Goal: Task Accomplishment & Management: Use online tool/utility

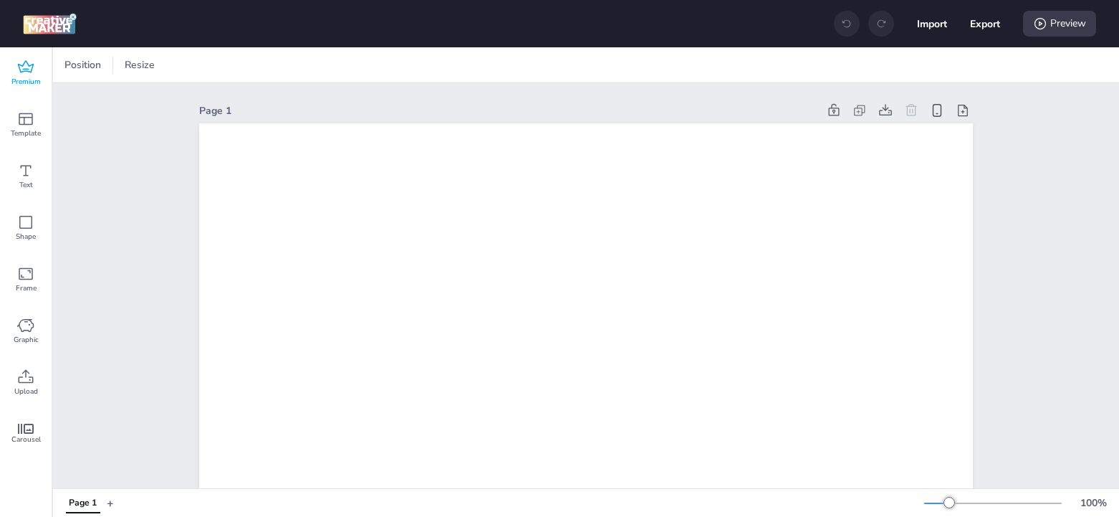
click at [26, 69] on icon at bounding box center [26, 66] width 16 height 12
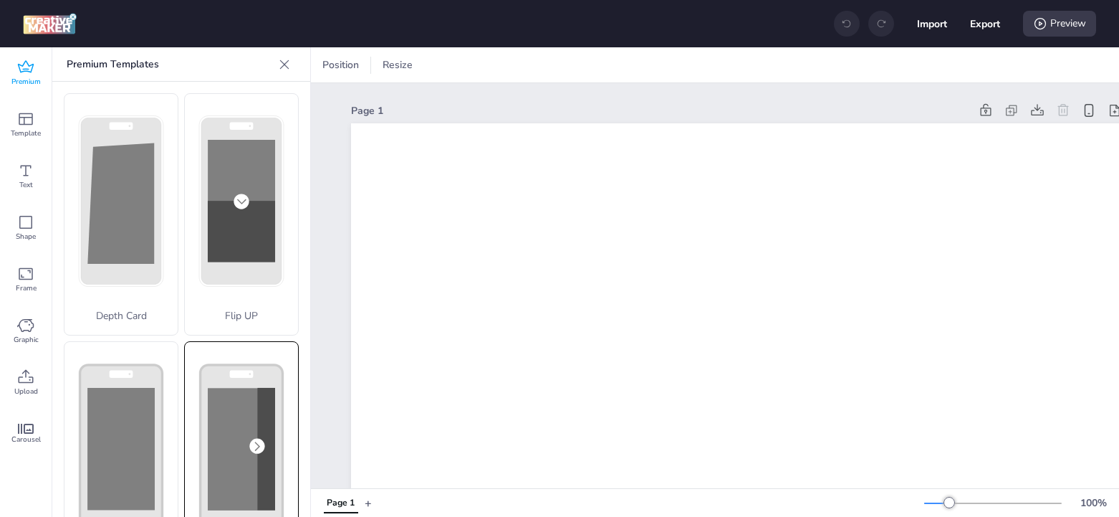
scroll to position [288, 0]
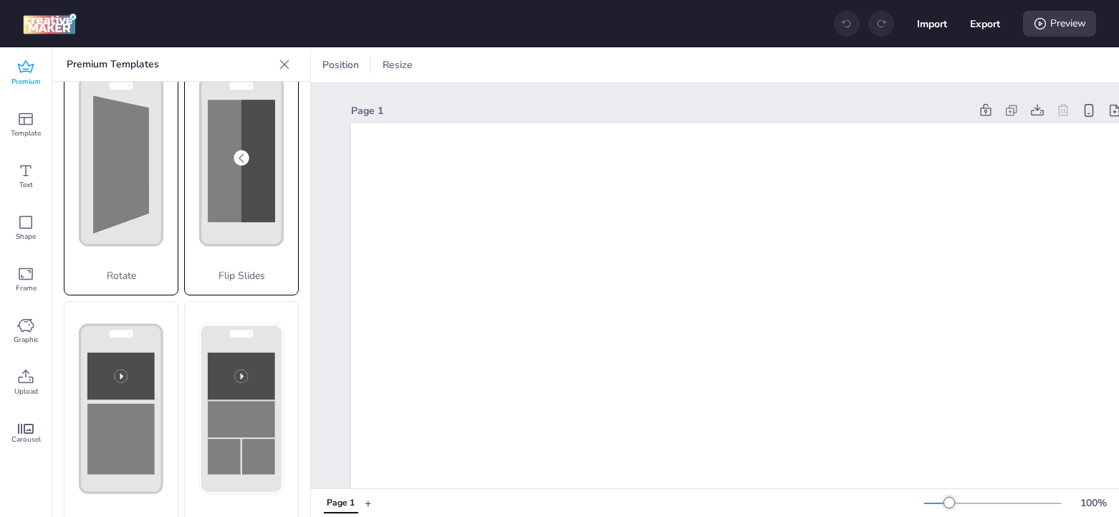
click at [121, 206] on rect at bounding box center [121, 161] width 82 height 168
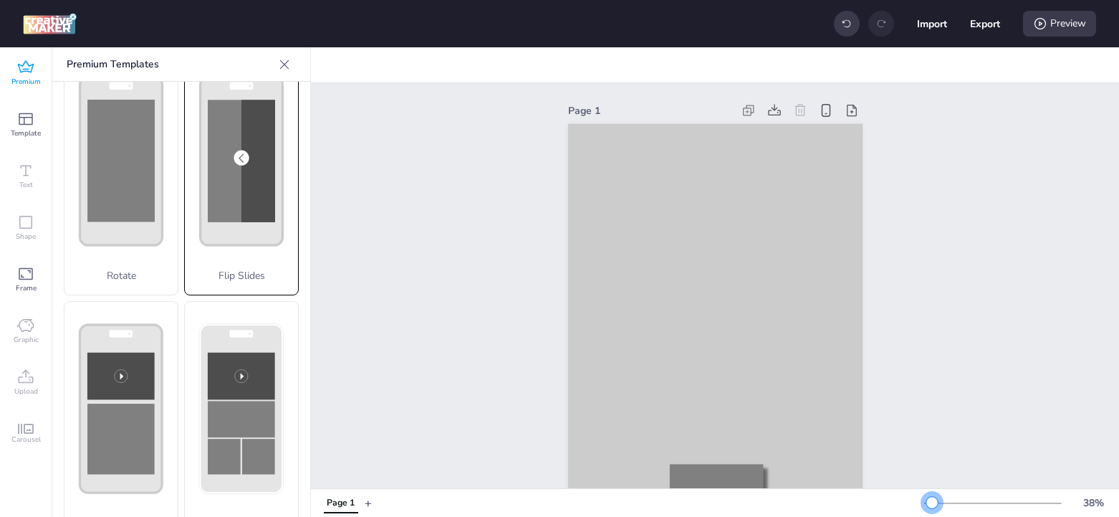
drag, startPoint x: 948, startPoint y: 503, endPoint x: 932, endPoint y: 507, distance: 16.3
click at [932, 507] on div at bounding box center [931, 502] width 11 height 11
click at [437, 335] on div "Page 1" at bounding box center [715, 373] width 808 height 580
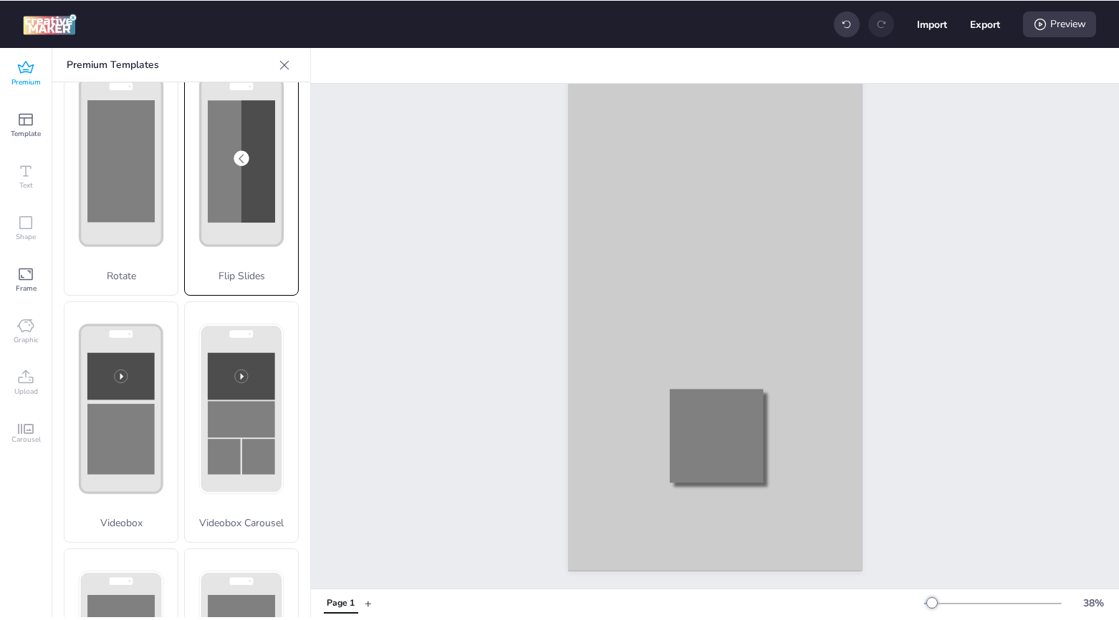
scroll to position [82, 0]
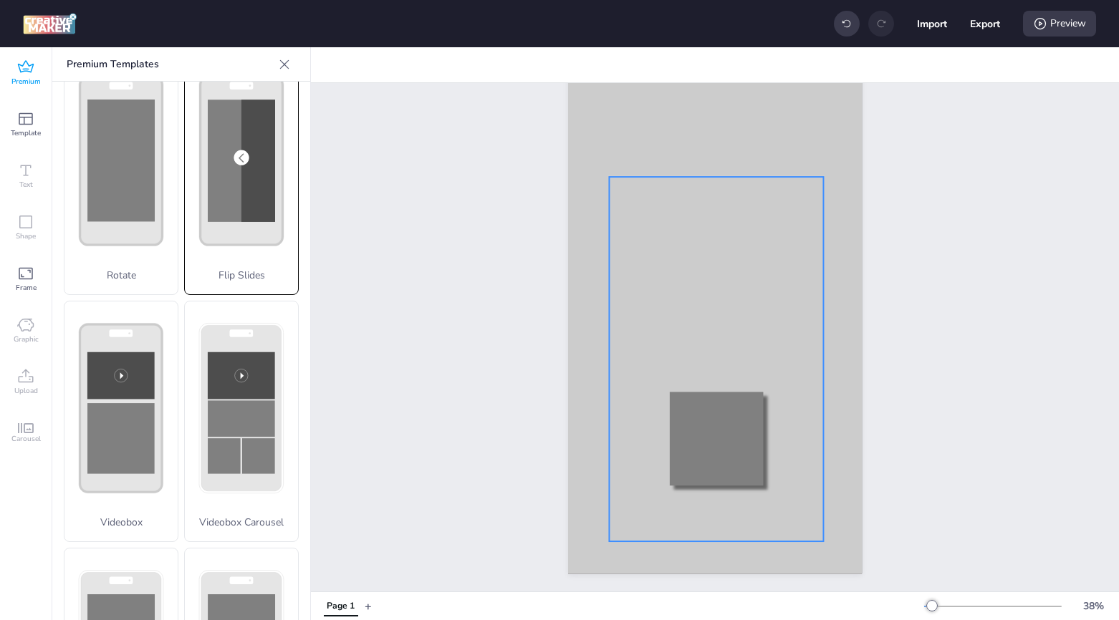
click at [678, 235] on div at bounding box center [716, 359] width 215 height 365
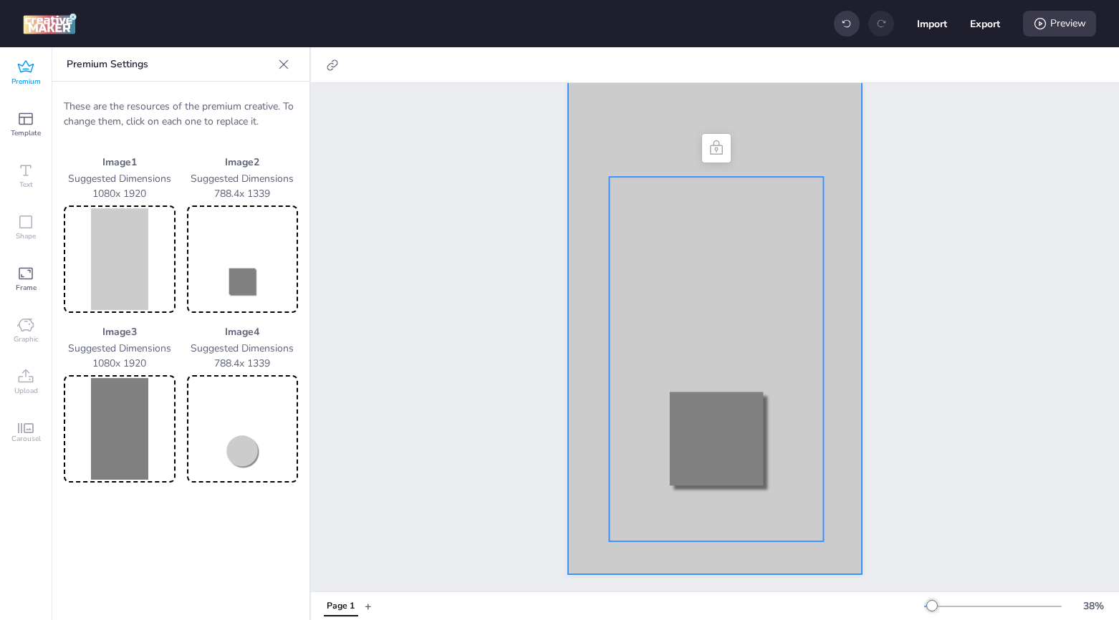
click at [582, 124] on div at bounding box center [715, 313] width 294 height 523
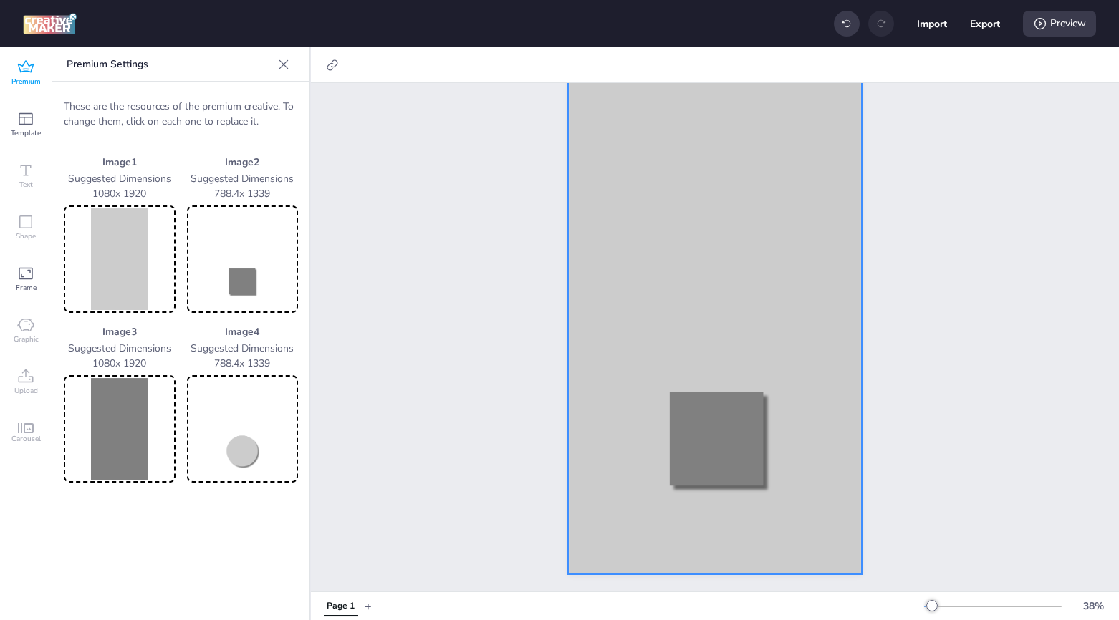
click at [118, 281] on img at bounding box center [120, 259] width 106 height 102
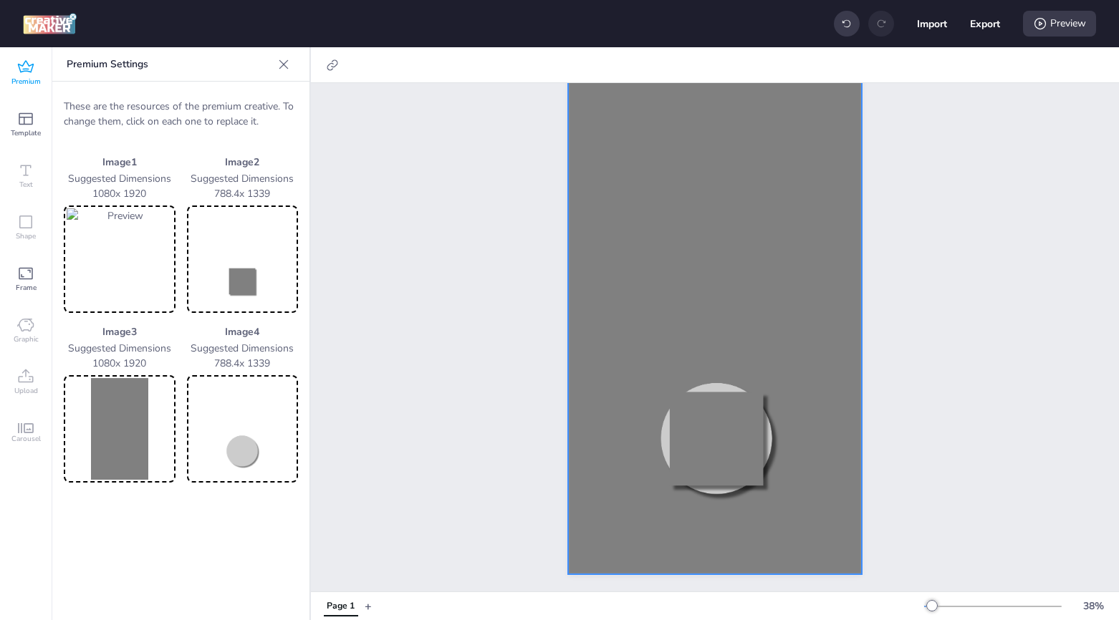
click at [247, 286] on img at bounding box center [243, 259] width 106 height 102
click at [242, 283] on img at bounding box center [243, 259] width 106 height 102
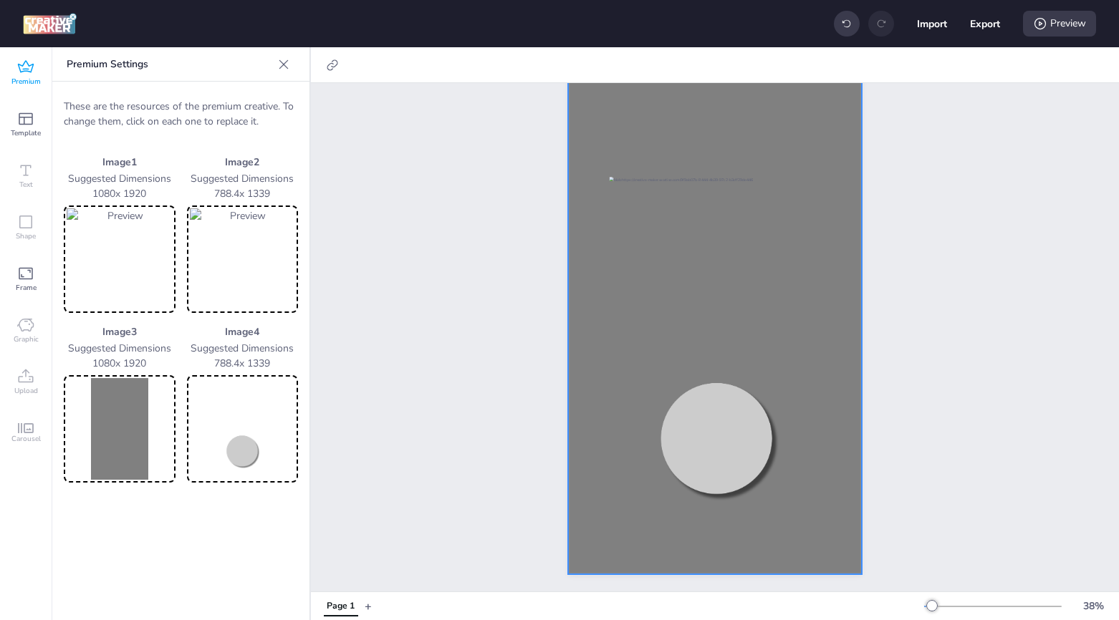
click at [239, 271] on img at bounding box center [243, 259] width 106 height 102
click at [90, 420] on img at bounding box center [120, 429] width 106 height 102
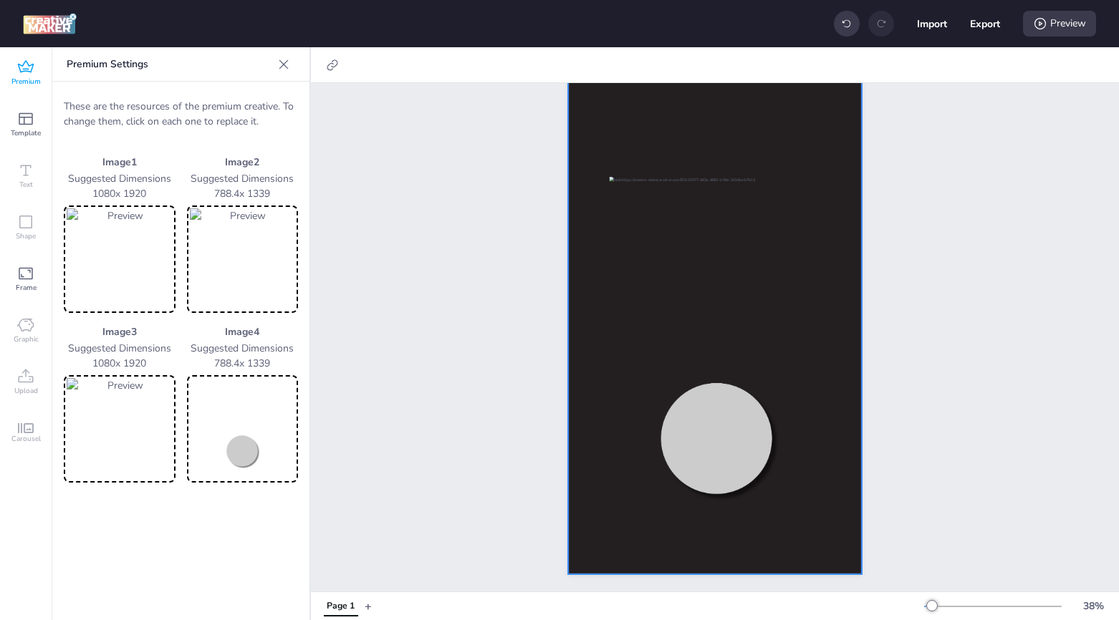
click at [242, 443] on img at bounding box center [243, 429] width 106 height 102
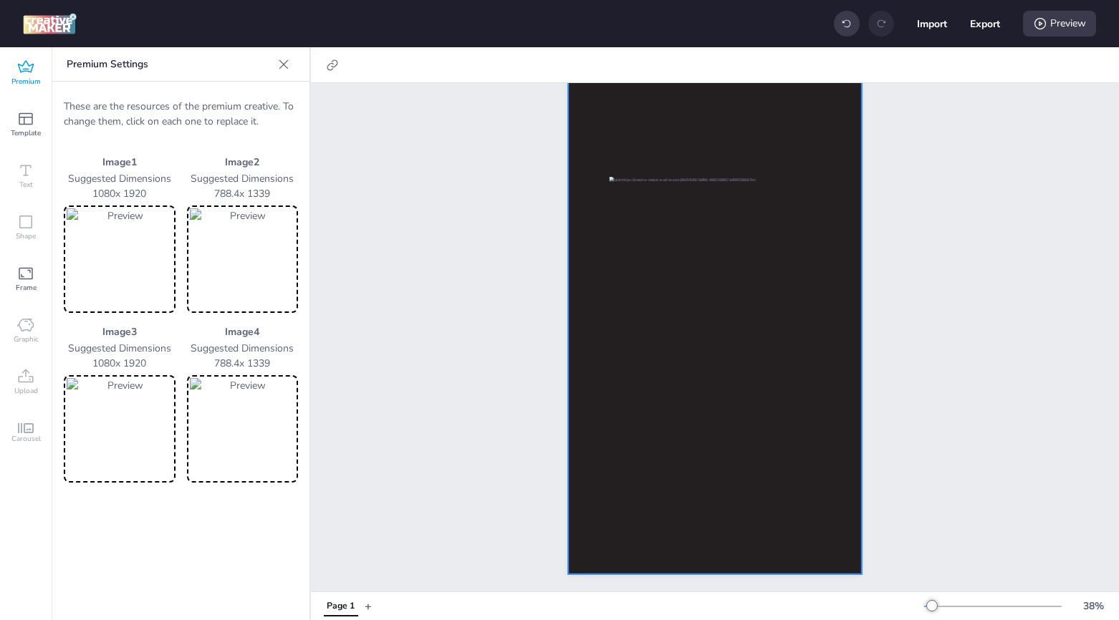
click at [244, 406] on img at bounding box center [243, 429] width 106 height 102
click at [1042, 28] on icon at bounding box center [1040, 23] width 11 height 11
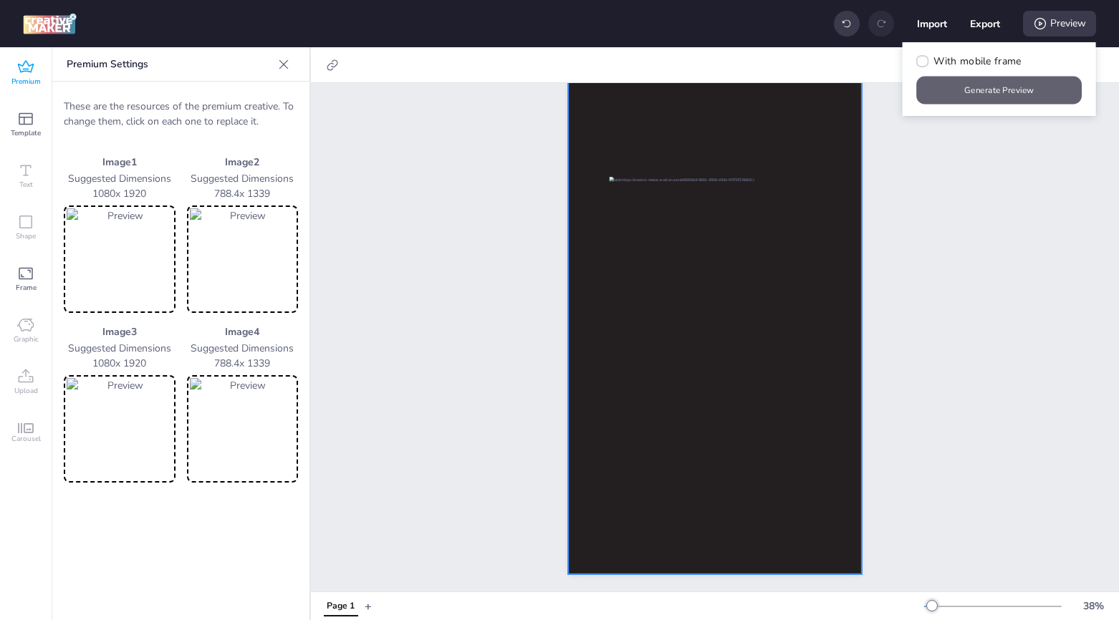
click at [1000, 96] on button "Generate Preview" at bounding box center [1000, 91] width 166 height 28
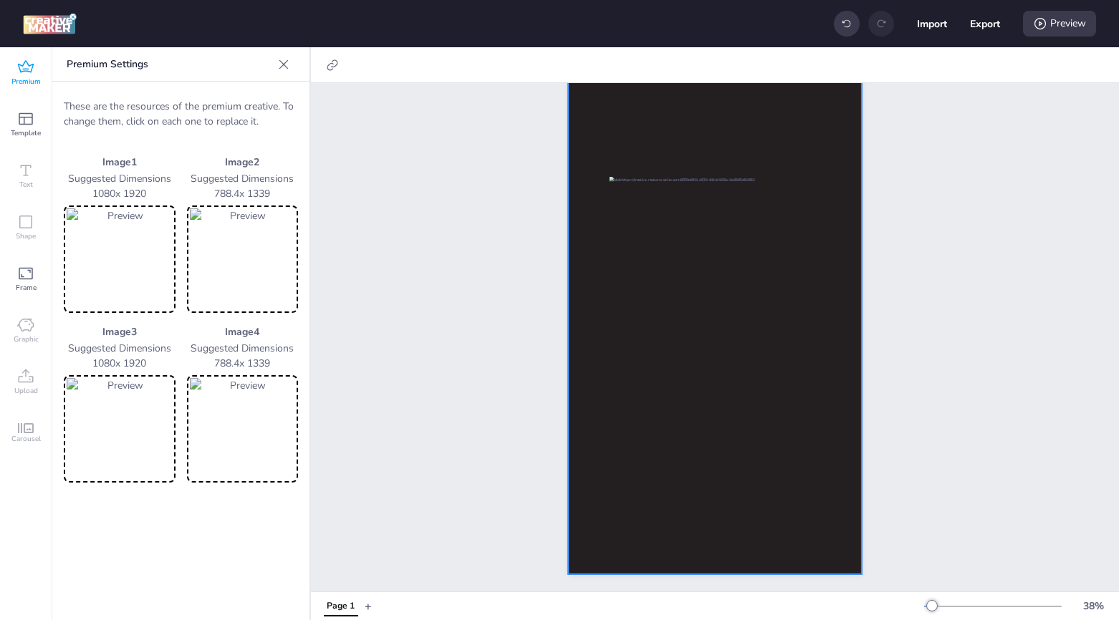
click at [116, 416] on img at bounding box center [120, 429] width 106 height 102
click at [1040, 21] on icon at bounding box center [1040, 23] width 14 height 14
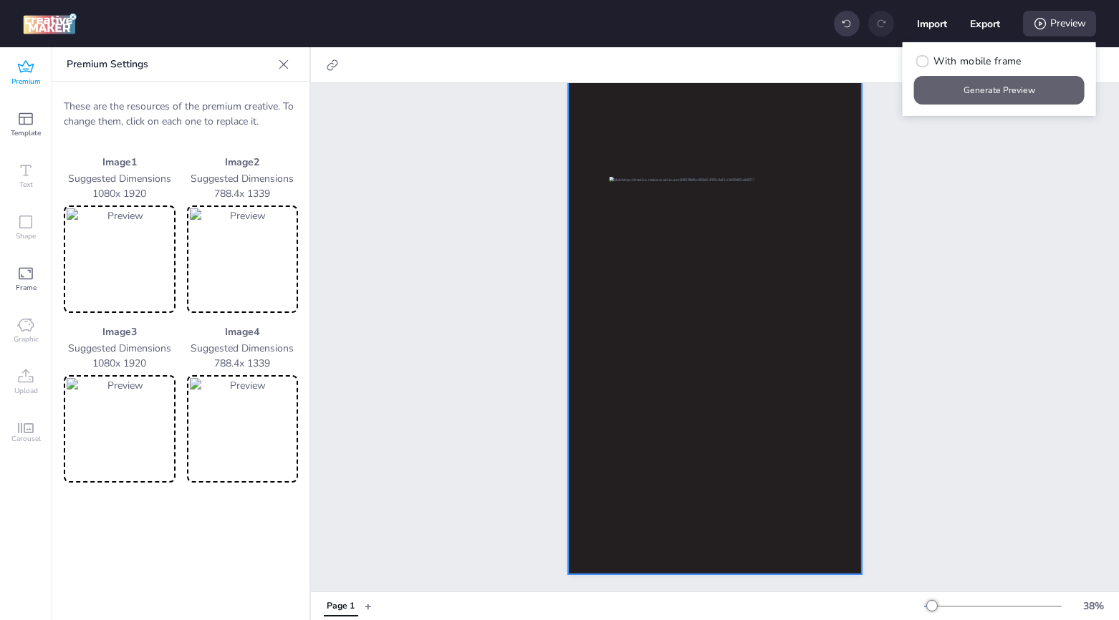
click at [1009, 96] on button "Generate Preview" at bounding box center [999, 90] width 171 height 29
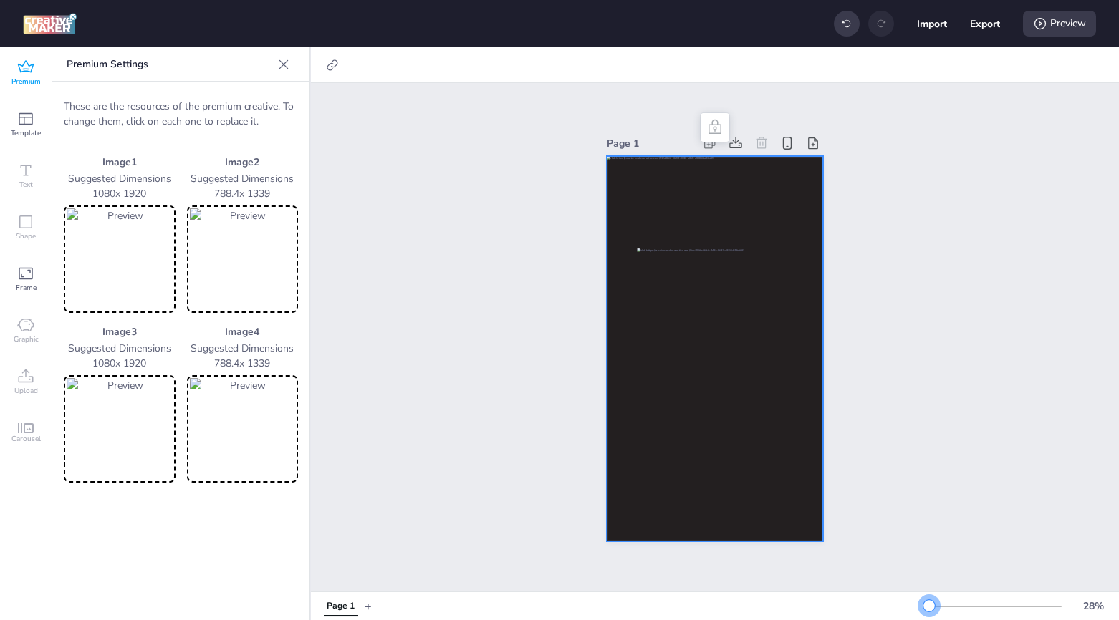
click at [929, 516] on div at bounding box center [929, 605] width 11 height 11
click at [151, 269] on img at bounding box center [120, 259] width 106 height 102
click at [1048, 21] on div "Preview" at bounding box center [1059, 24] width 73 height 26
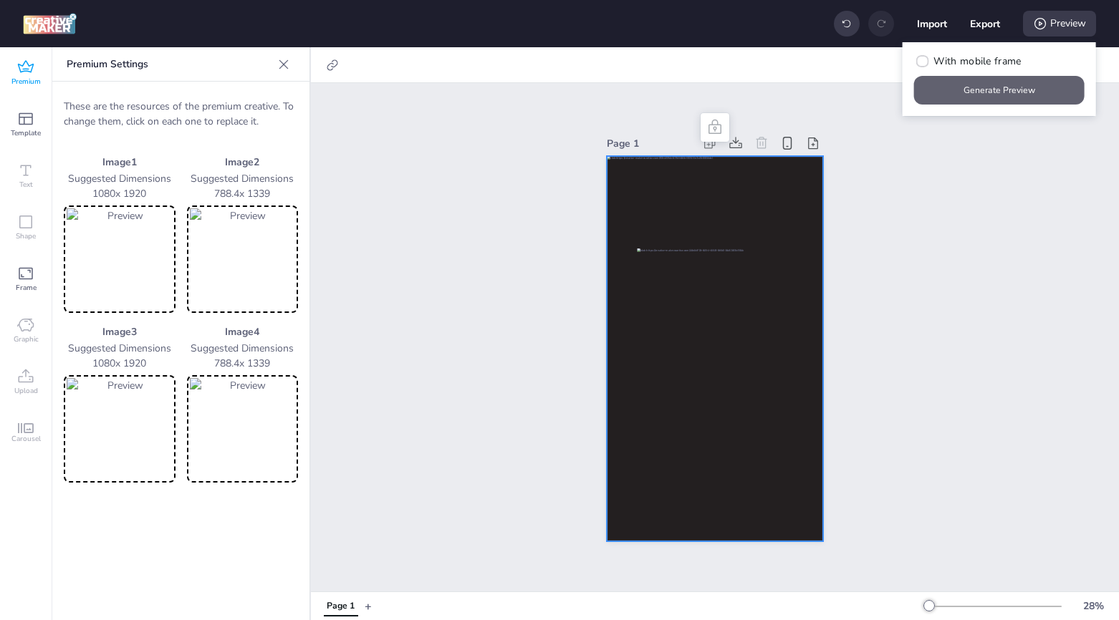
click at [1006, 85] on button "Generate Preview" at bounding box center [999, 90] width 171 height 29
click at [979, 27] on button "Export" at bounding box center [985, 23] width 29 height 29
select select "html"
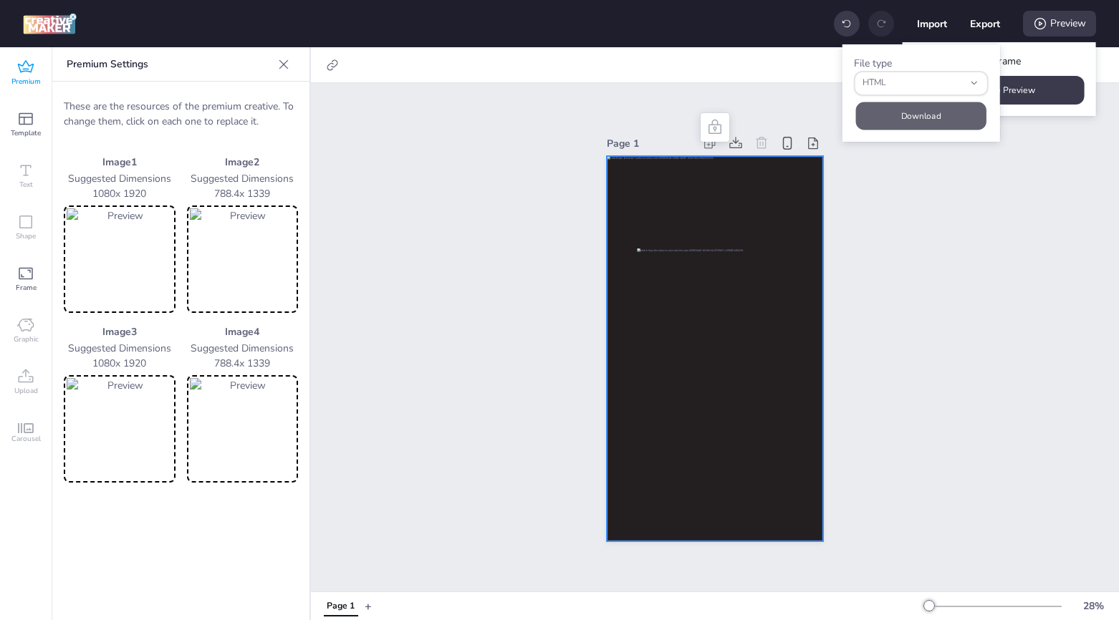
click at [918, 119] on button "Download" at bounding box center [921, 116] width 130 height 28
click at [419, 177] on div "Page 1" at bounding box center [715, 337] width 808 height 509
